Goal: Information Seeking & Learning: Understand process/instructions

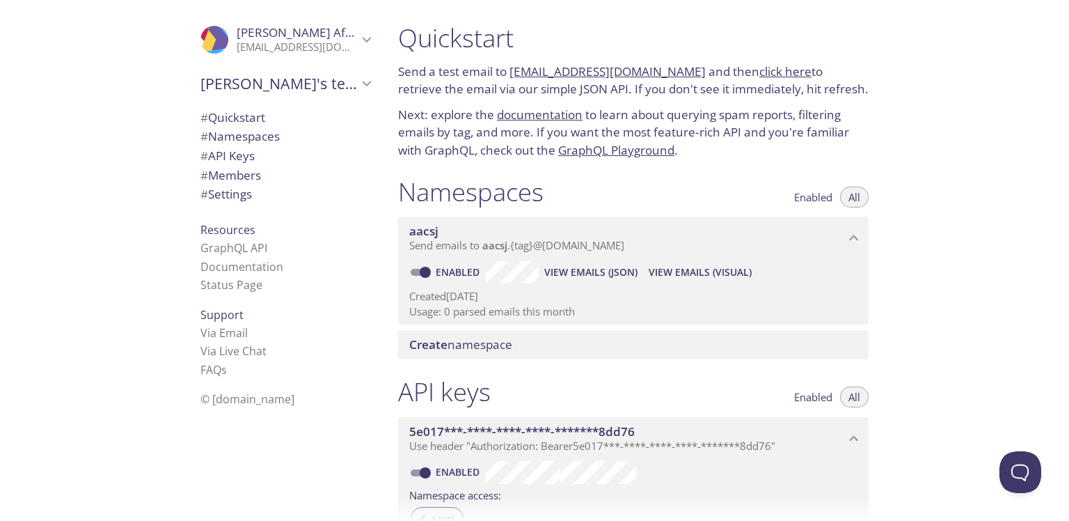
click at [537, 330] on div "Create namespace" at bounding box center [633, 344] width 470 height 29
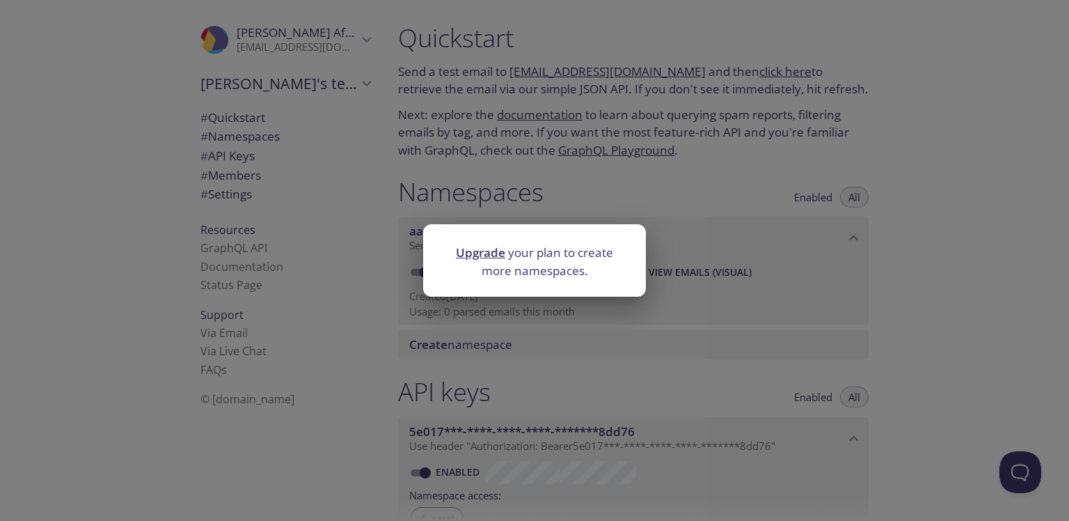
click at [511, 357] on div "Upgrade your plan to create more namespaces." at bounding box center [534, 260] width 1069 height 521
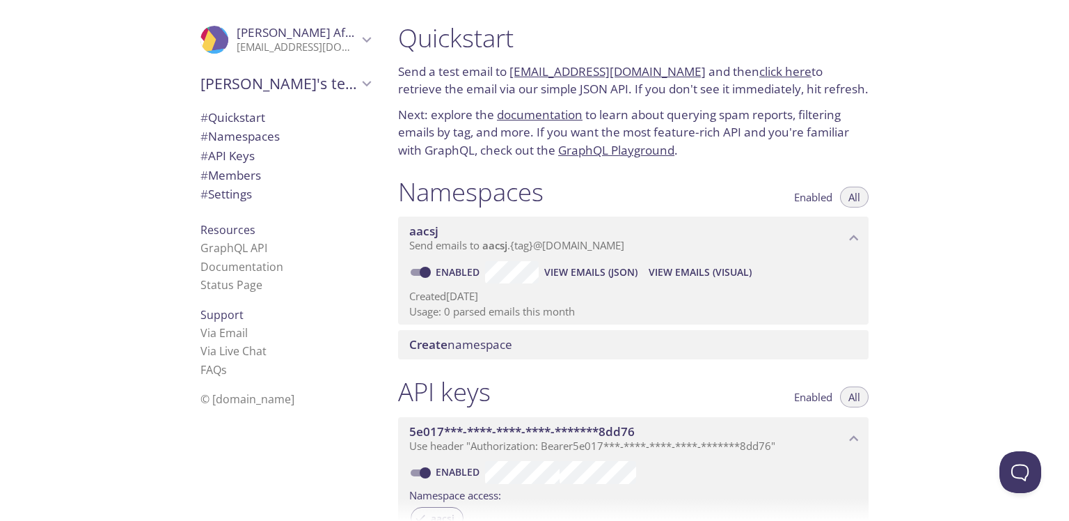
click at [590, 236] on span "aacsj" at bounding box center [627, 230] width 436 height 15
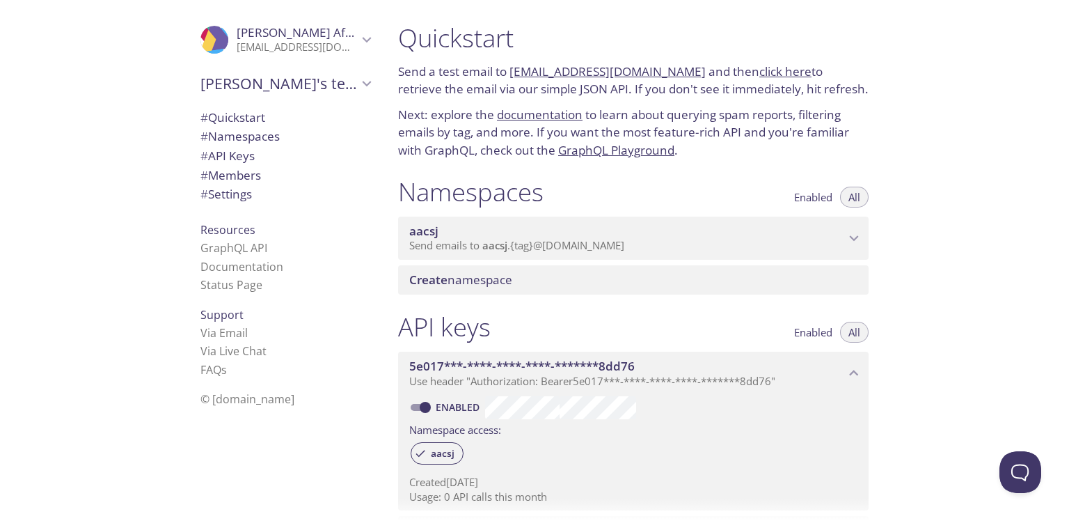
click at [473, 255] on div "aacsj Send emails to aacsj . {tag} @inbox.testmail.app" at bounding box center [633, 237] width 470 height 43
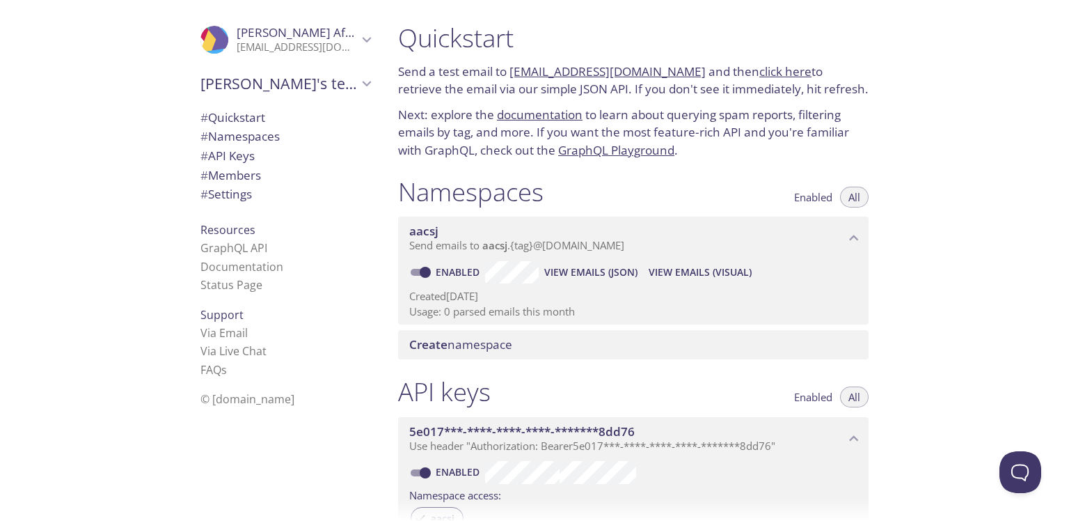
click at [435, 227] on span "aacsj" at bounding box center [423, 231] width 29 height 16
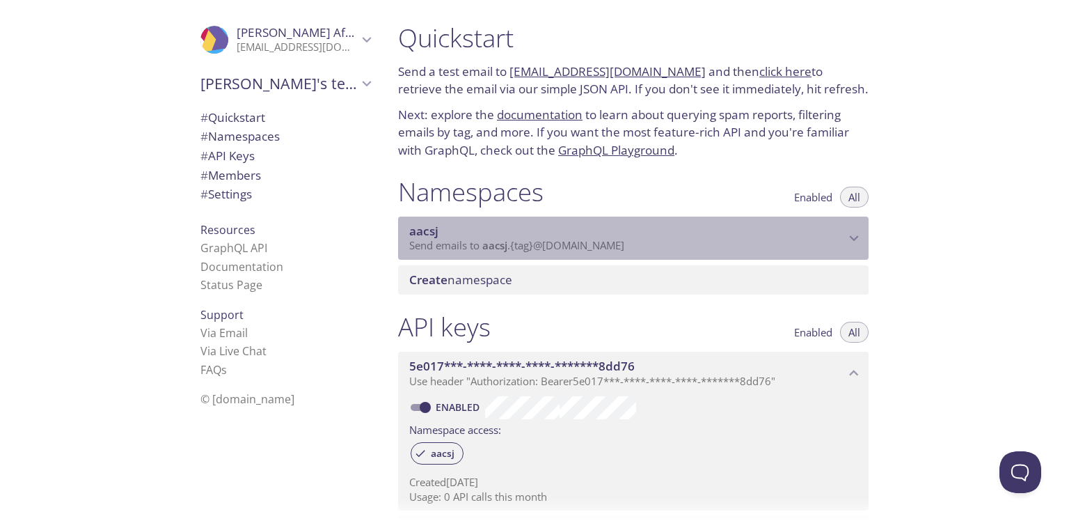
click at [505, 239] on span "aacsj" at bounding box center [494, 245] width 25 height 14
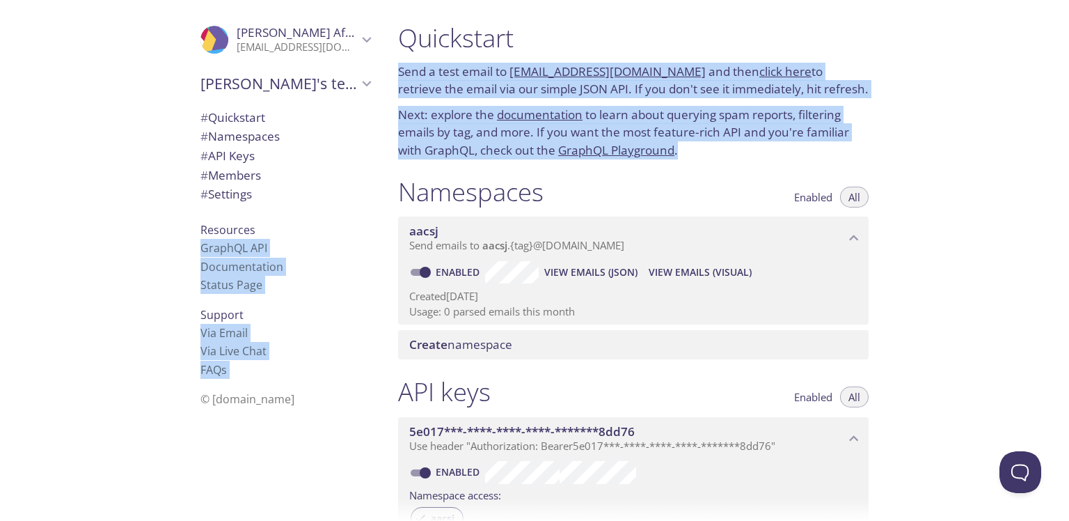
drag, startPoint x: 463, startPoint y: 146, endPoint x: 385, endPoint y: 67, distance: 111.7
click at [385, 67] on div ".cls-1 { fill: #6d5ca8; } .cls-2 { fill: #3fc191; } .cls-3 { fill: #3b4752; } .…" at bounding box center [534, 260] width 1069 height 521
copy div "GraphQL API Documentation Status Page Support Via Email Via Live Chat FAQ s © t…"
click at [725, 146] on p "Next: explore the documentation to learn about querying spam reports, filtering…" at bounding box center [633, 133] width 470 height 54
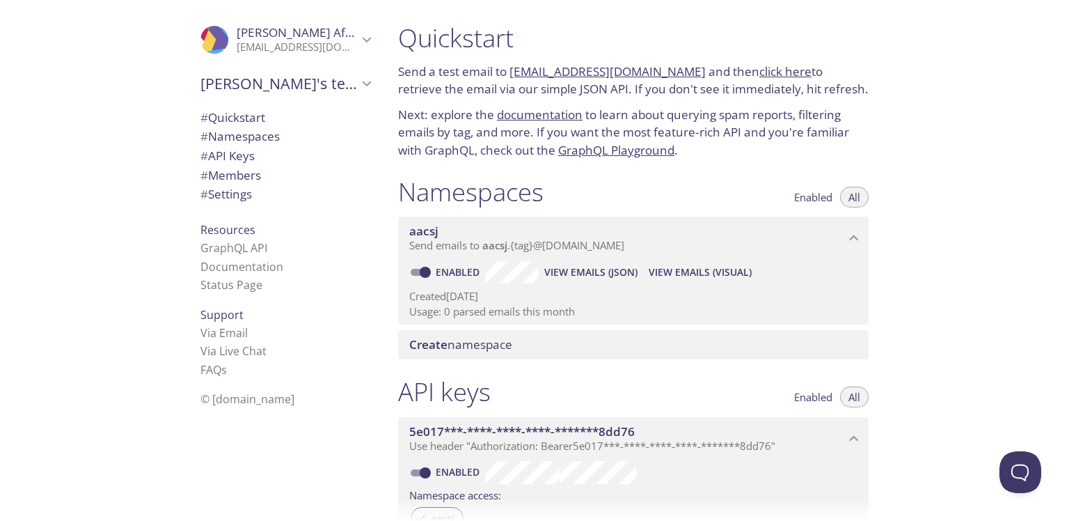
scroll to position [139, 0]
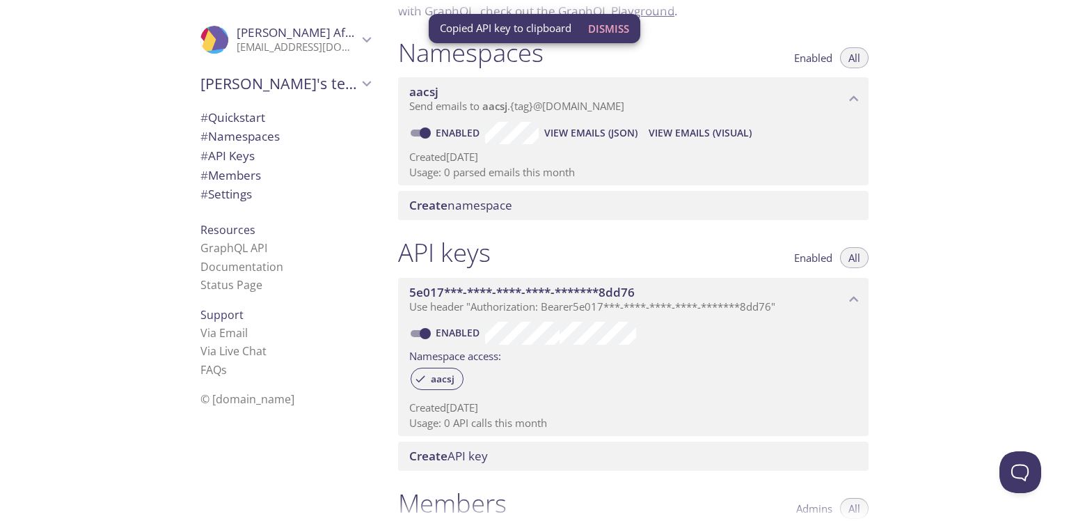
click at [441, 362] on label "Namespace access:" at bounding box center [455, 354] width 92 height 20
click at [443, 376] on span "aacsj" at bounding box center [442, 378] width 40 height 13
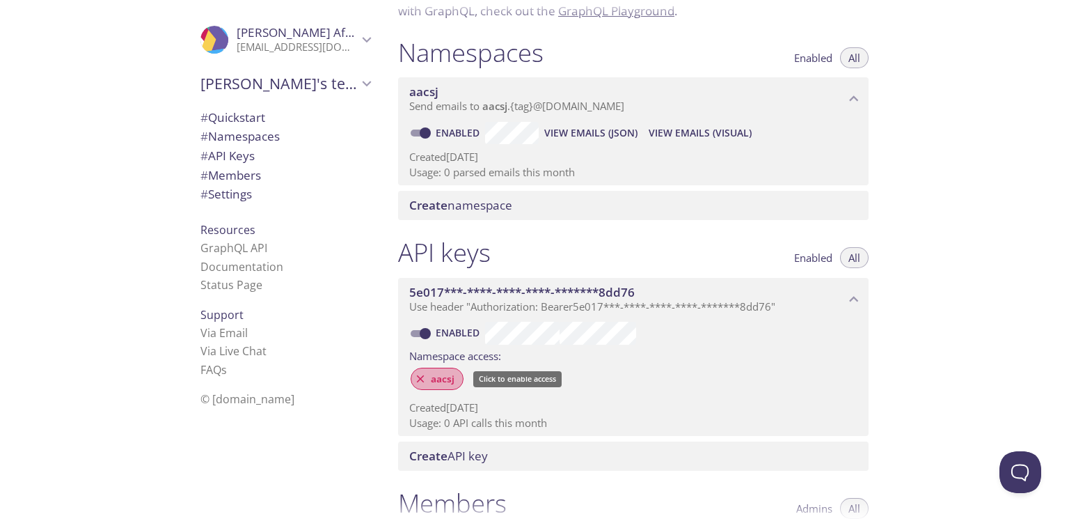
click at [424, 378] on span "aacsj" at bounding box center [442, 378] width 40 height 13
click at [427, 365] on div "aacsj" at bounding box center [633, 380] width 448 height 30
click at [440, 380] on span "aacsj" at bounding box center [442, 378] width 40 height 13
click at [444, 382] on span "aacsj" at bounding box center [442, 378] width 40 height 13
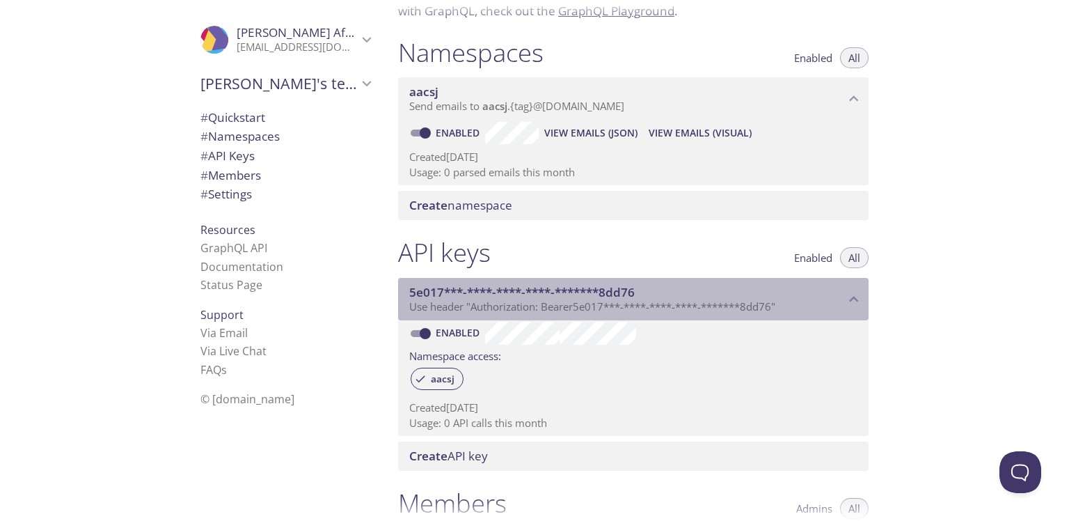
click at [557, 318] on div "5e017***-****-****-****-*******8dd76 Use header "Authorization: Bearer 5e017***…" at bounding box center [633, 299] width 470 height 43
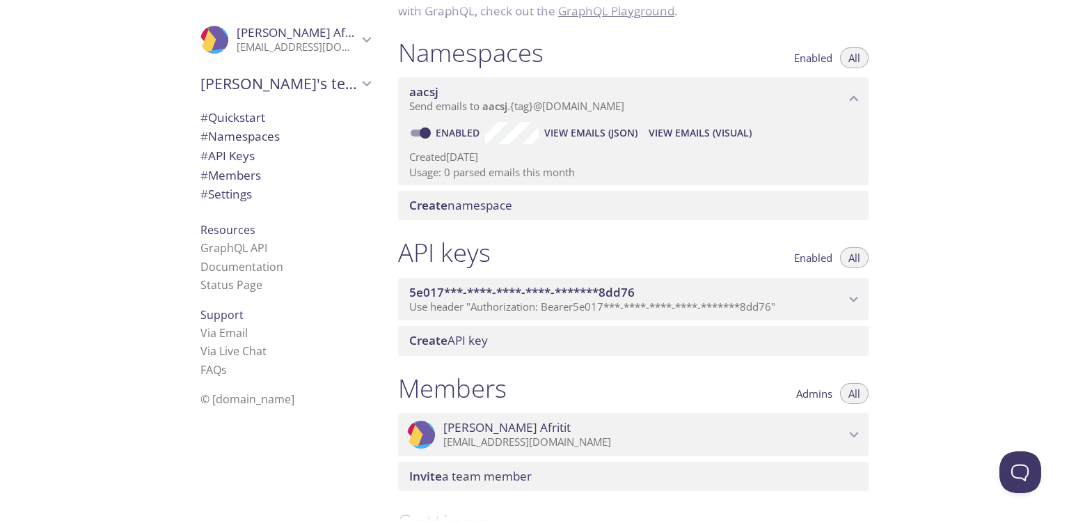
click at [546, 329] on div "Create API key" at bounding box center [633, 340] width 470 height 29
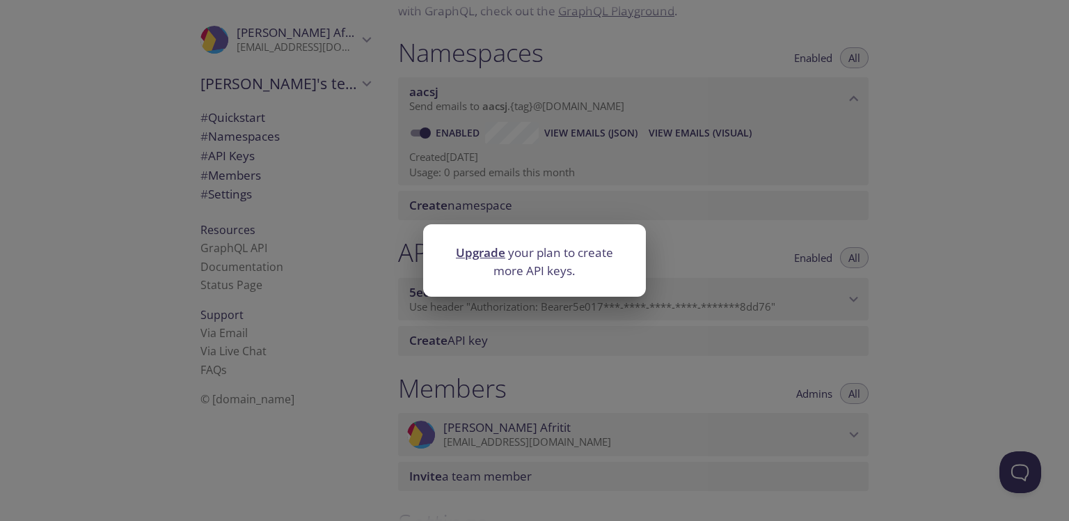
click at [544, 330] on div "Upgrade your plan to create more API keys." at bounding box center [534, 260] width 1069 height 521
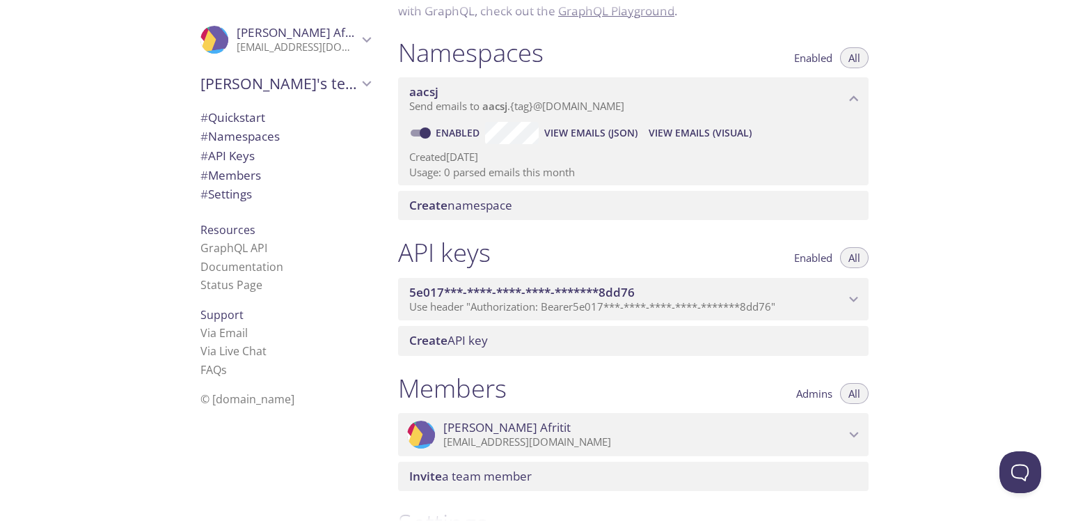
click at [539, 294] on span "5e017***-****-****-****-*******8dd76" at bounding box center [521, 292] width 225 height 16
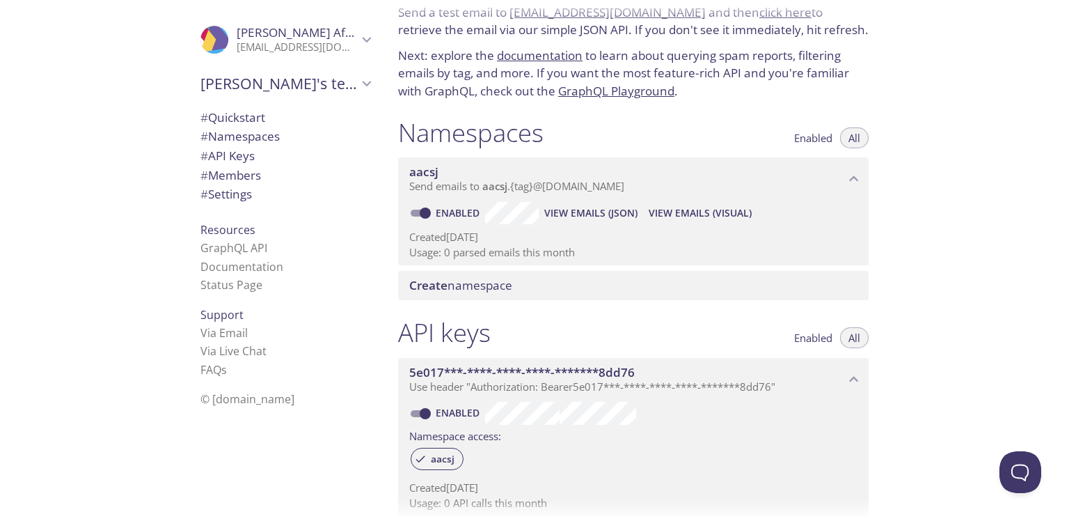
scroll to position [0, 0]
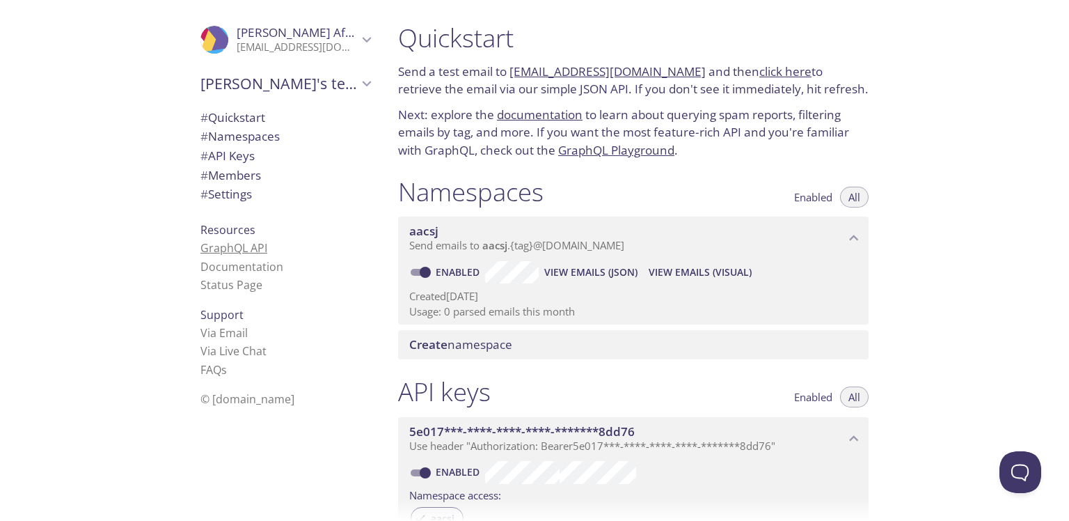
click at [253, 246] on link "GraphQL API" at bounding box center [233, 247] width 67 height 15
click at [292, 131] on span "# Namespaces" at bounding box center [285, 136] width 170 height 18
click at [761, 74] on link "click here" at bounding box center [785, 71] width 52 height 16
